Goal: Task Accomplishment & Management: Manage account settings

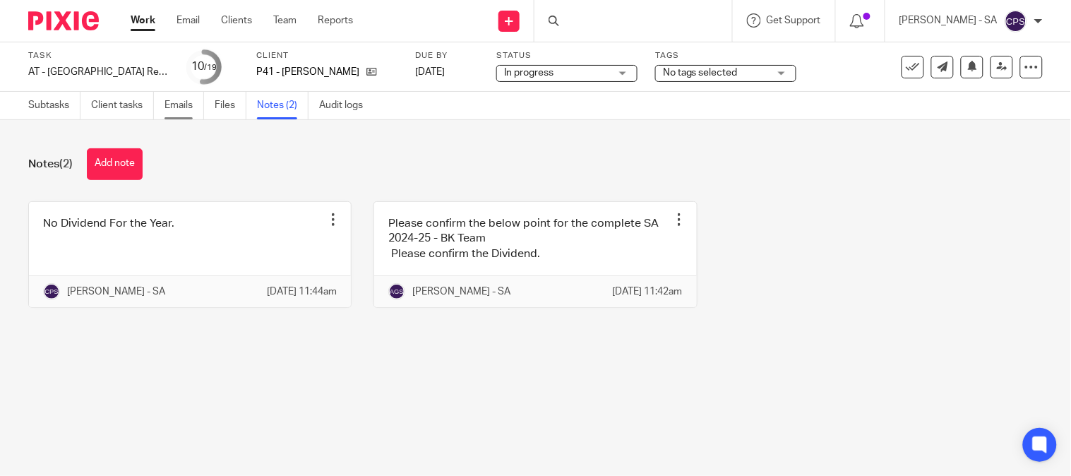
click at [168, 101] on link "Emails" at bounding box center [184, 106] width 40 height 28
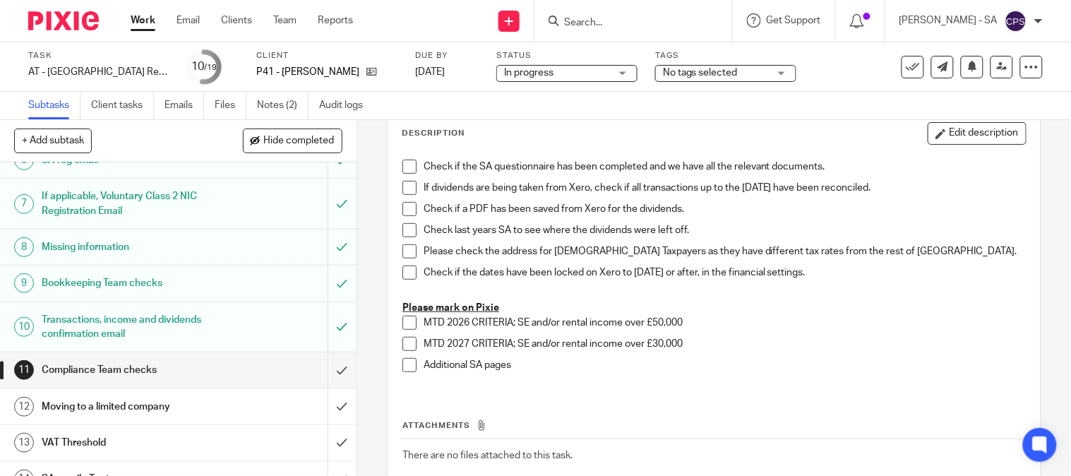
scroll to position [313, 0]
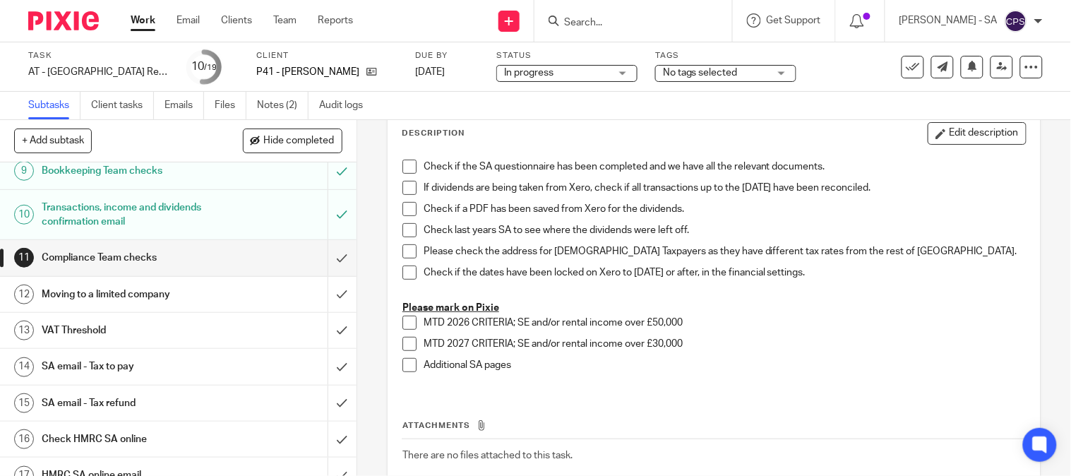
click at [125, 371] on h1 "SA email - Tax to pay" at bounding box center [132, 366] width 181 height 21
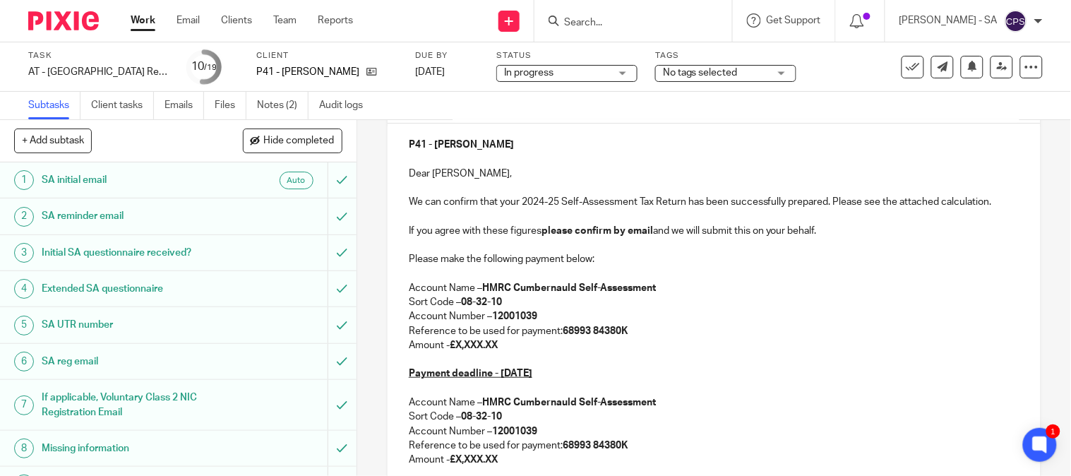
scroll to position [78, 0]
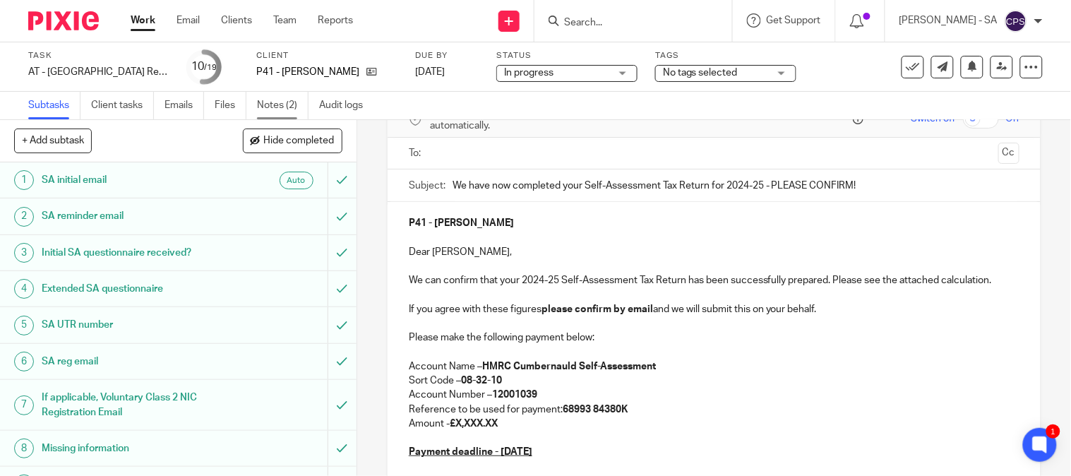
click at [264, 108] on link "Notes (2)" at bounding box center [283, 106] width 52 height 28
